Goal: Transaction & Acquisition: Book appointment/travel/reservation

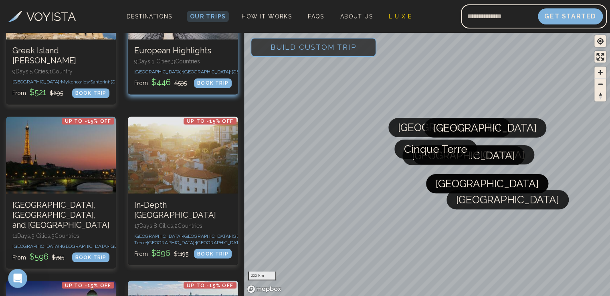
scroll to position [605, 0]
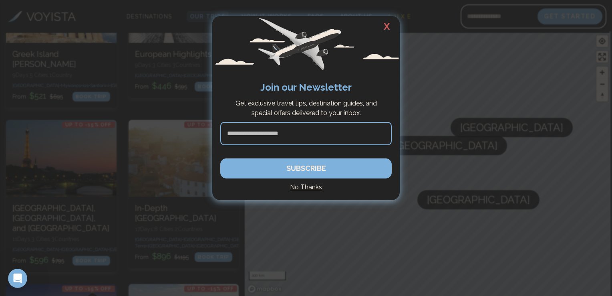
click at [299, 185] on h4 "No Thanks" at bounding box center [305, 187] width 171 height 10
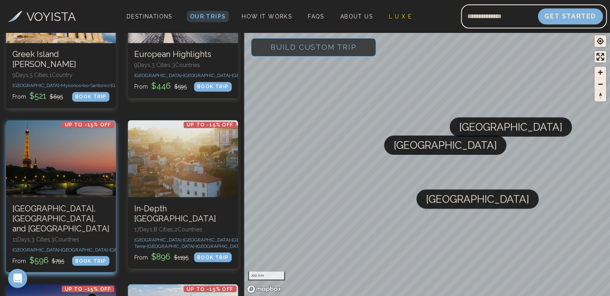
click at [90, 191] on div at bounding box center [61, 158] width 110 height 77
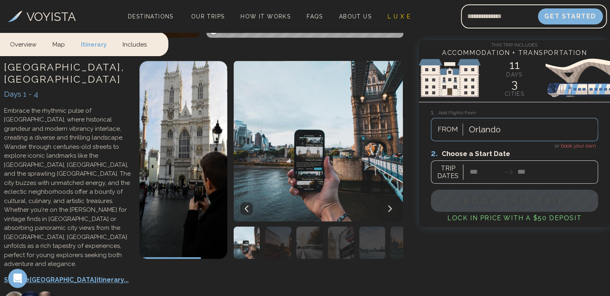
scroll to position [347, 0]
click at [278, 226] on img "button" at bounding box center [278, 242] width 26 height 32
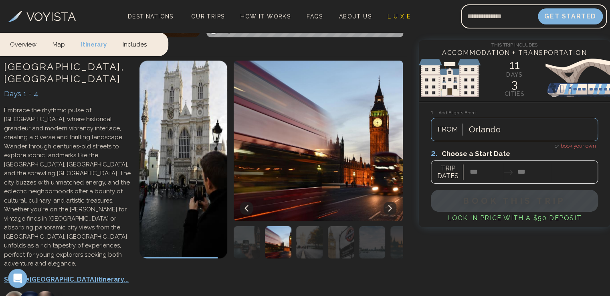
click at [299, 226] on img "button" at bounding box center [309, 242] width 26 height 32
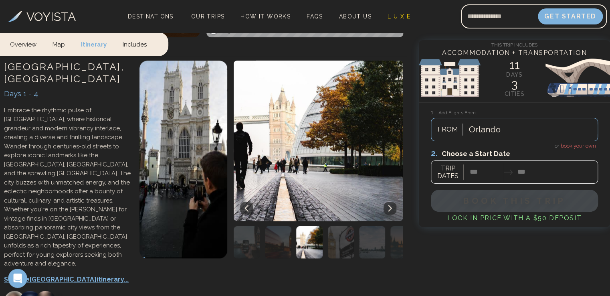
click at [337, 226] on img "button" at bounding box center [341, 242] width 26 height 32
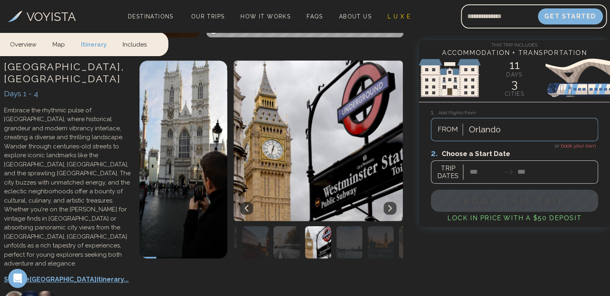
click at [378, 226] on img "button" at bounding box center [380, 242] width 26 height 32
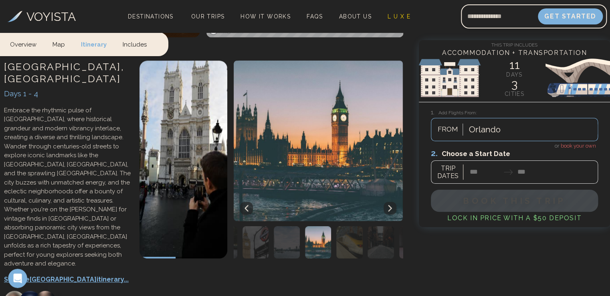
click at [354, 226] on img "button" at bounding box center [349, 242] width 26 height 32
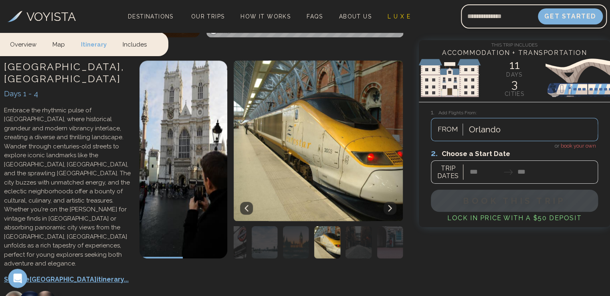
click at [354, 226] on img "button" at bounding box center [358, 242] width 26 height 32
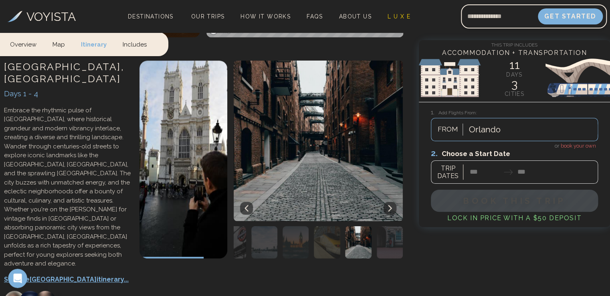
click at [379, 226] on img "button" at bounding box center [390, 242] width 26 height 32
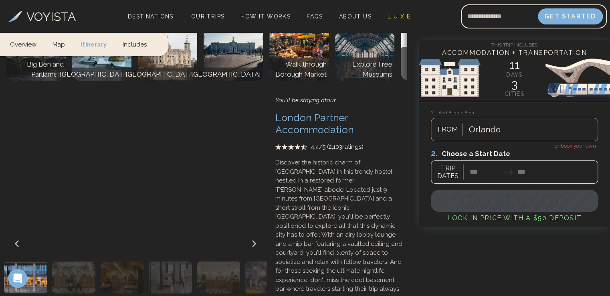
scroll to position [652, 0]
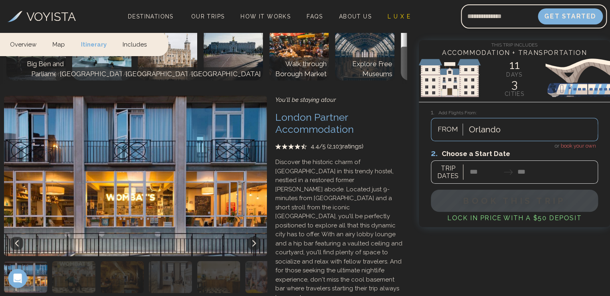
click at [254, 240] on icon at bounding box center [254, 243] width 6 height 6
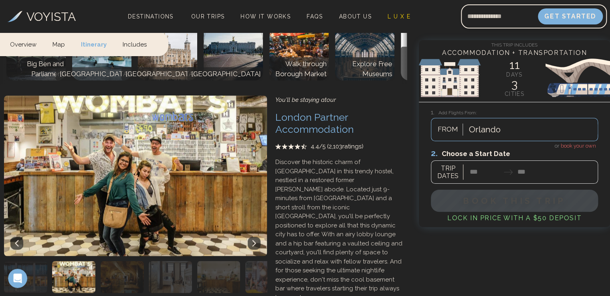
click at [254, 240] on icon at bounding box center [254, 243] width 6 height 6
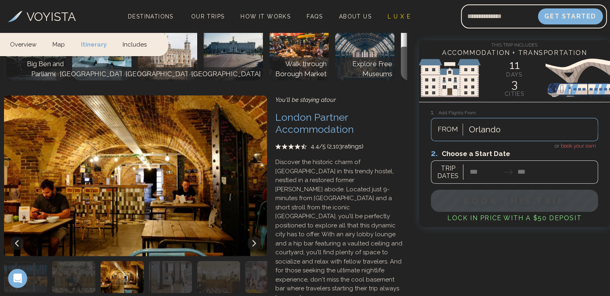
click at [254, 240] on icon at bounding box center [254, 243] width 6 height 6
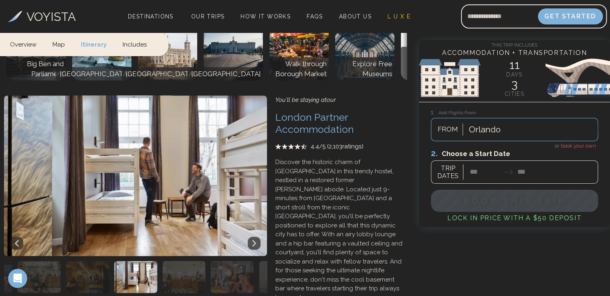
click at [254, 240] on icon at bounding box center [254, 243] width 6 height 6
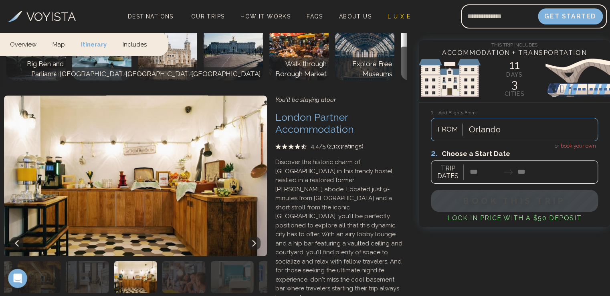
click at [254, 240] on icon at bounding box center [254, 243] width 6 height 6
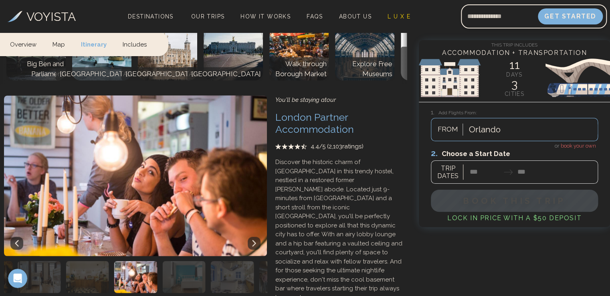
click at [254, 240] on icon at bounding box center [254, 243] width 6 height 6
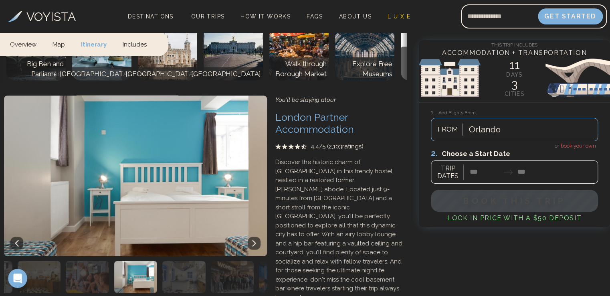
click at [254, 240] on icon at bounding box center [254, 243] width 6 height 6
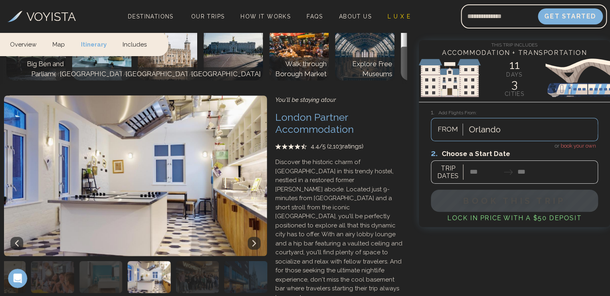
click at [254, 240] on icon at bounding box center [254, 243] width 6 height 6
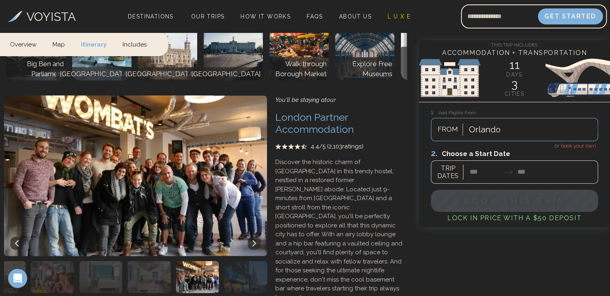
click at [254, 240] on icon at bounding box center [254, 243] width 6 height 6
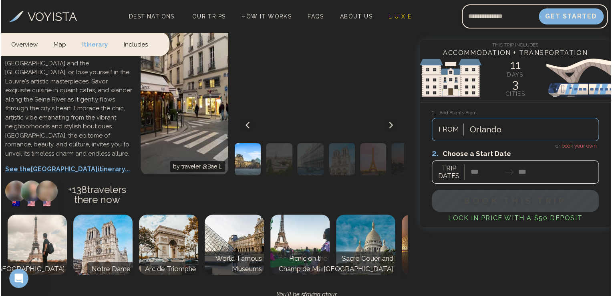
scroll to position [1595, 0]
